Goal: Task Accomplishment & Management: Manage account settings

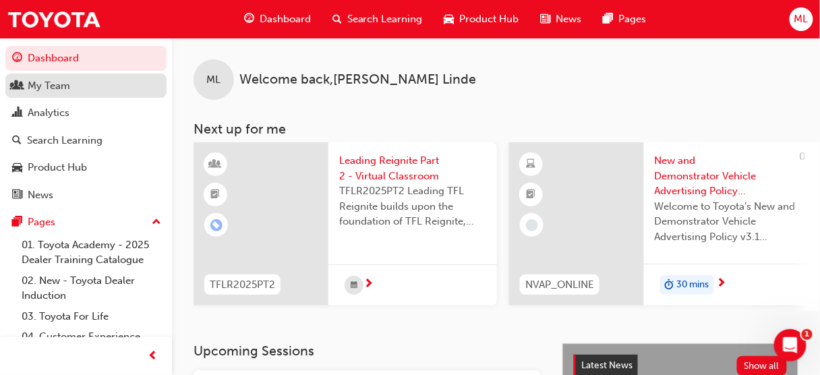
click at [54, 85] on div "My Team" at bounding box center [49, 86] width 42 height 16
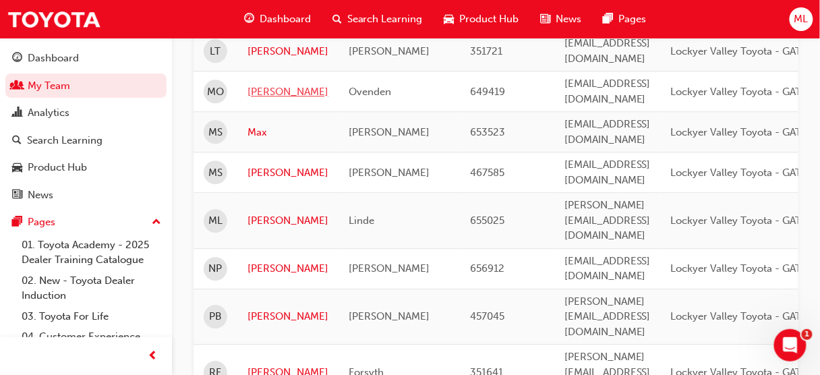
scroll to position [863, 0]
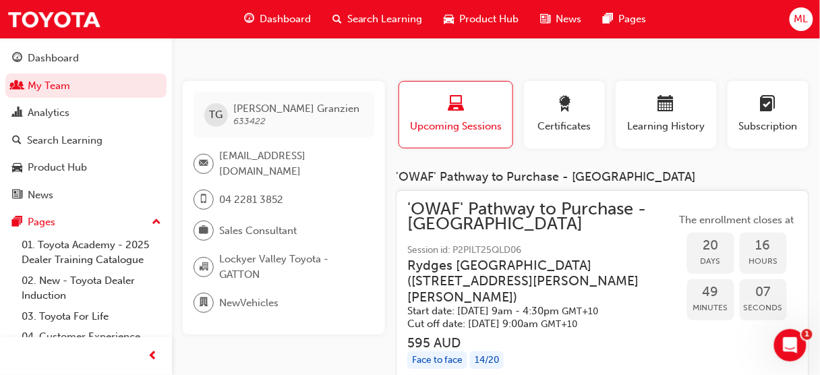
click at [452, 214] on span "'OWAF' Pathway to Purchase - [GEOGRAPHIC_DATA]" at bounding box center [541, 217] width 269 height 30
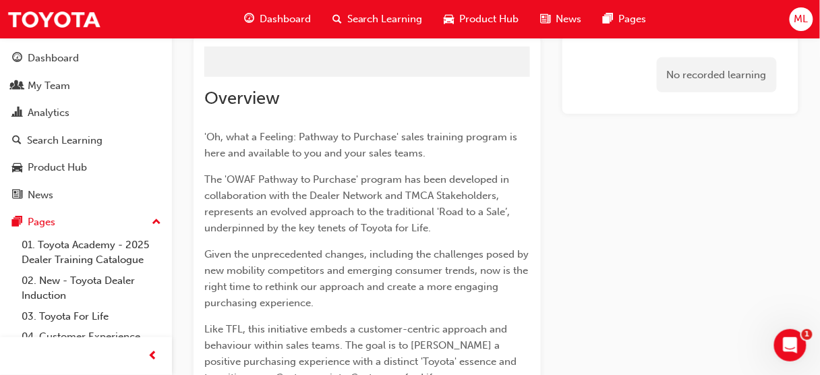
scroll to position [2297, 0]
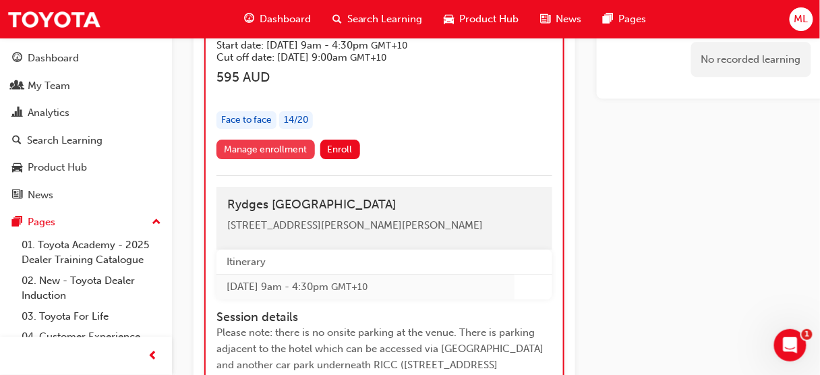
click at [298, 159] on link "Manage enrollment" at bounding box center [265, 150] width 98 height 20
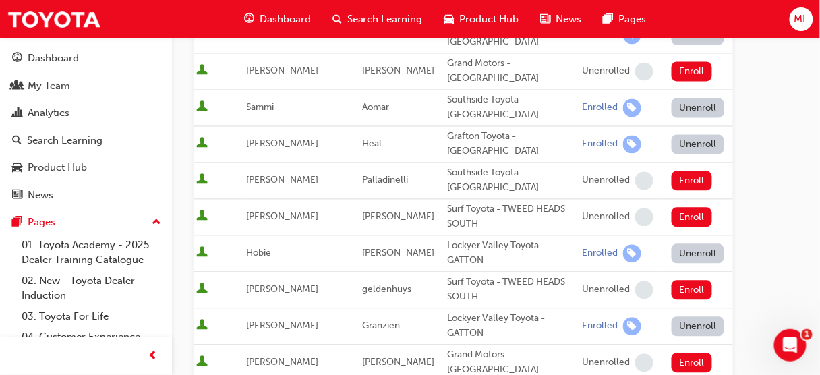
scroll to position [647, 0]
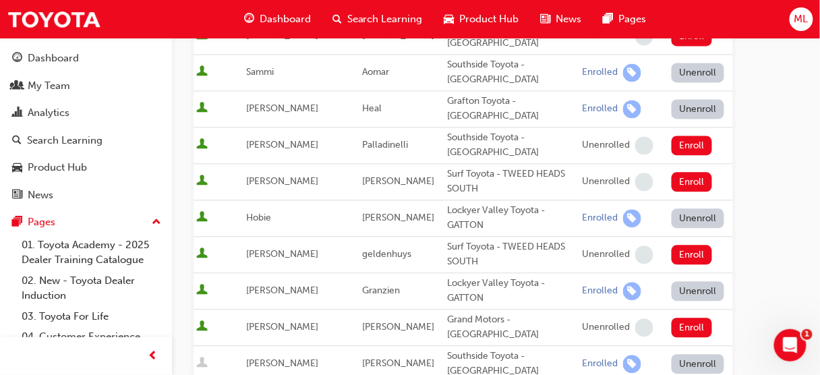
click at [686, 281] on button "Unenroll" at bounding box center [698, 291] width 53 height 20
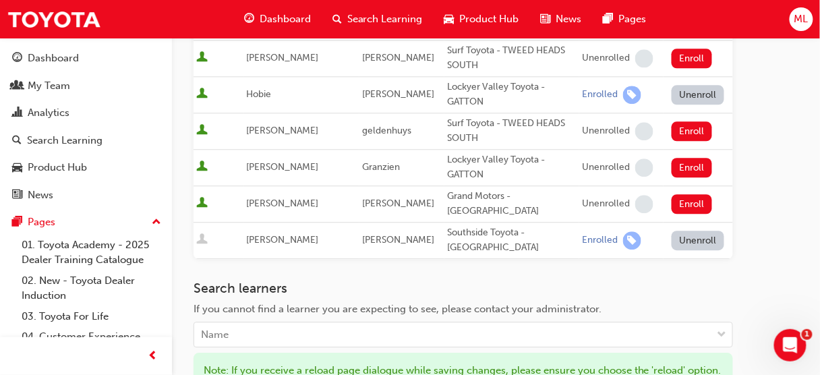
scroll to position [863, 0]
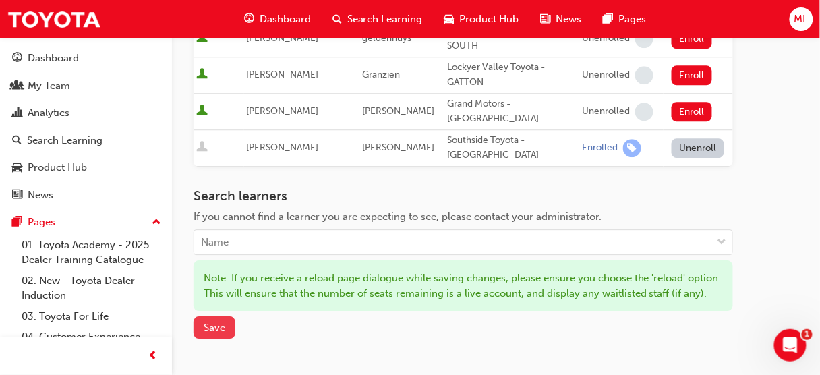
click at [218, 322] on span "Save" at bounding box center [215, 328] width 22 height 12
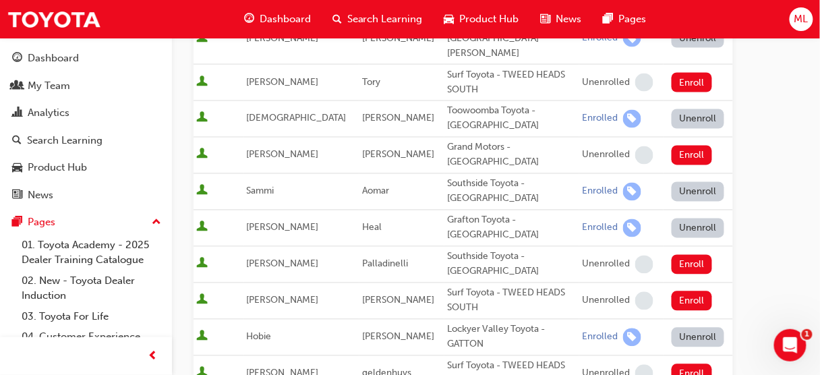
scroll to position [647, 0]
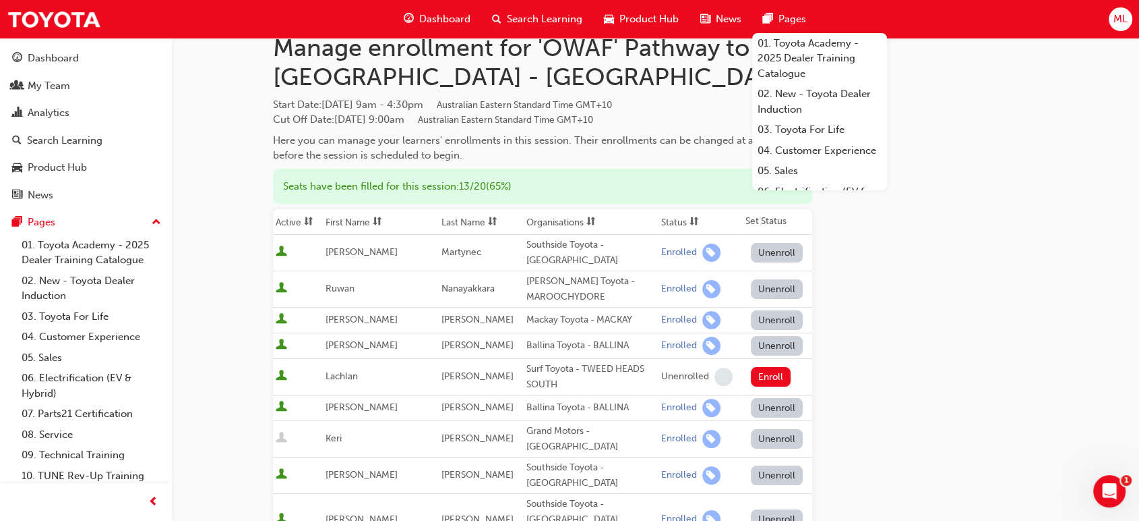
scroll to position [0, 0]
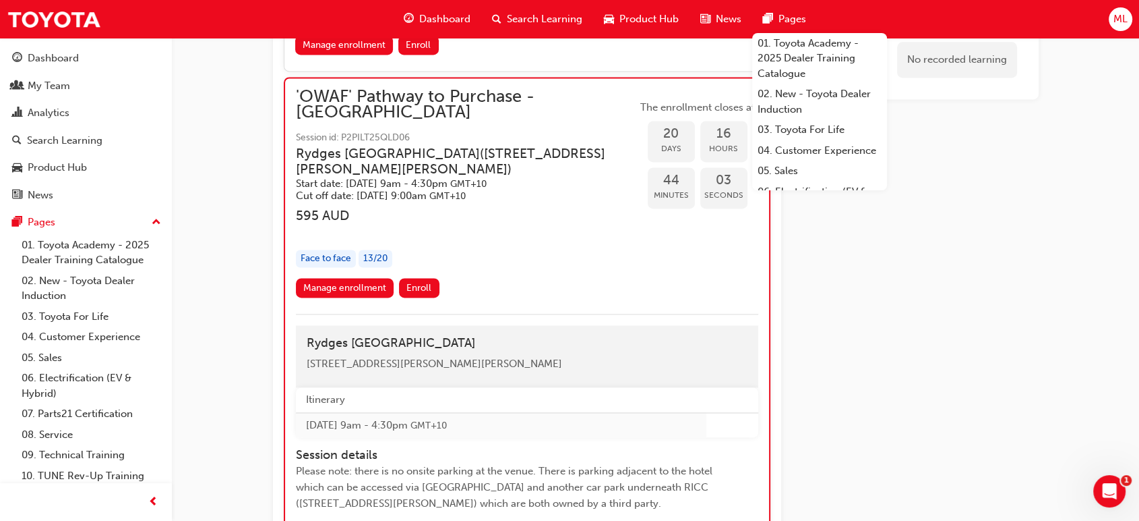
scroll to position [1856, 0]
